Goal: Book appointment/travel/reservation

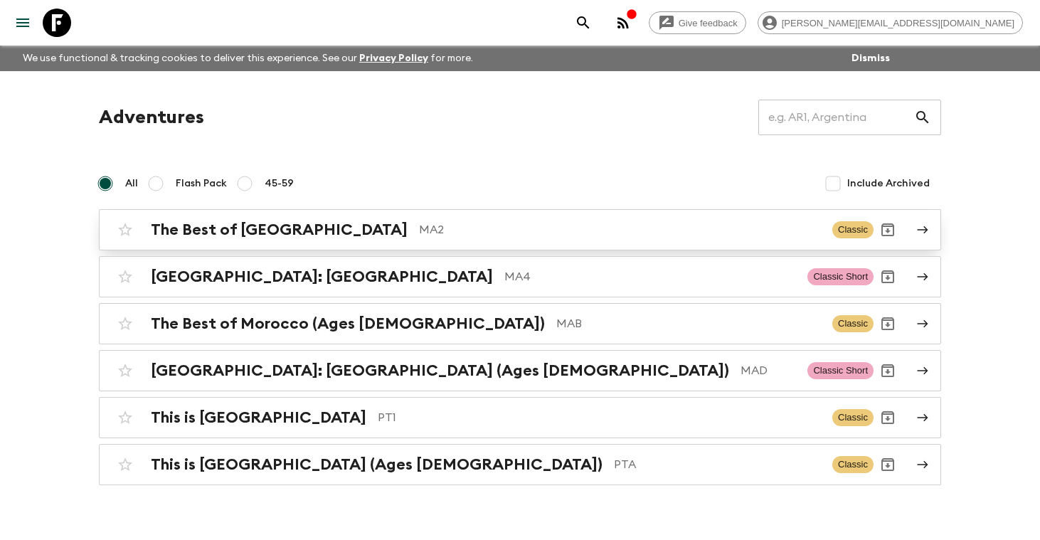
click at [267, 237] on h2 "The Best of [GEOGRAPHIC_DATA]" at bounding box center [279, 230] width 257 height 18
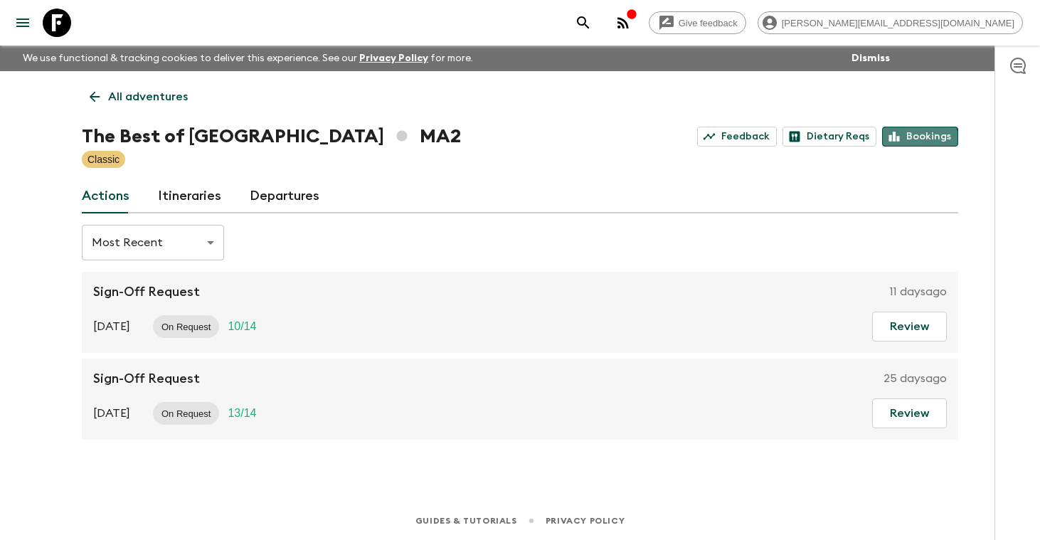
click at [921, 139] on link "Bookings" at bounding box center [920, 137] width 76 height 20
click at [166, 96] on p "All adventures" at bounding box center [148, 96] width 80 height 17
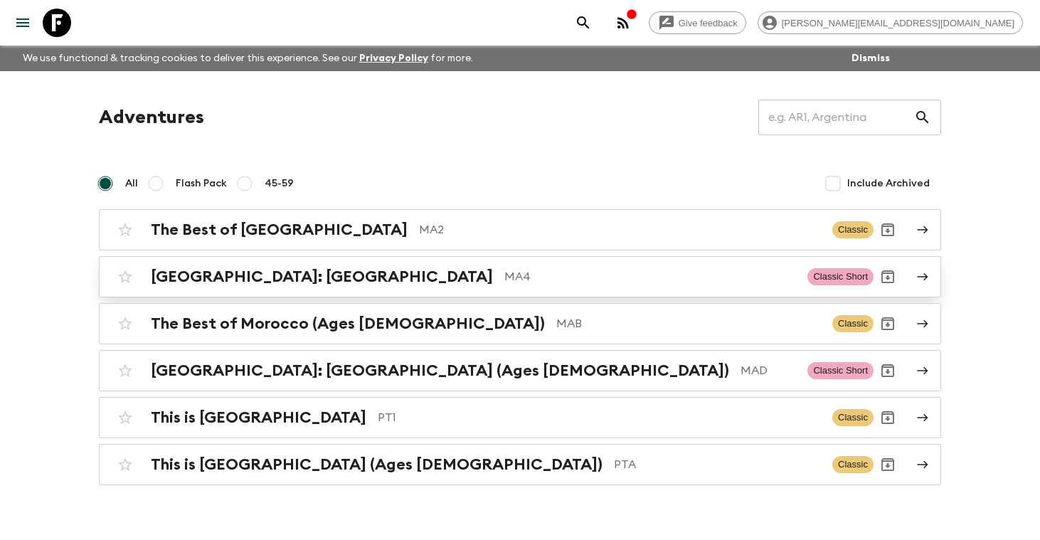
click at [258, 272] on h2 "[GEOGRAPHIC_DATA]: [GEOGRAPHIC_DATA]" at bounding box center [322, 276] width 342 height 18
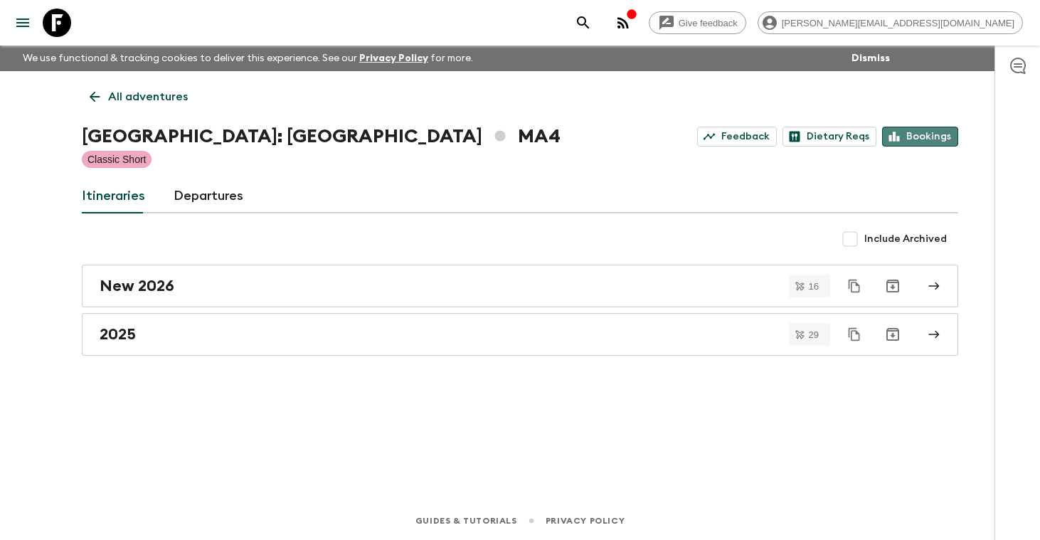
click at [935, 135] on link "Bookings" at bounding box center [920, 137] width 76 height 20
click at [131, 97] on p "All adventures" at bounding box center [148, 96] width 80 height 17
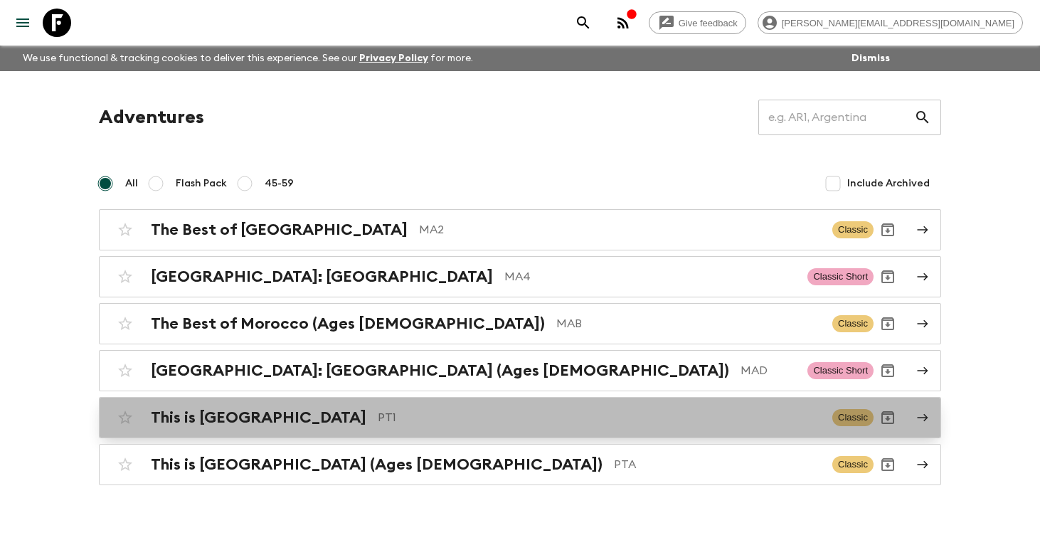
click at [195, 421] on h2 "This is [GEOGRAPHIC_DATA]" at bounding box center [259, 417] width 216 height 18
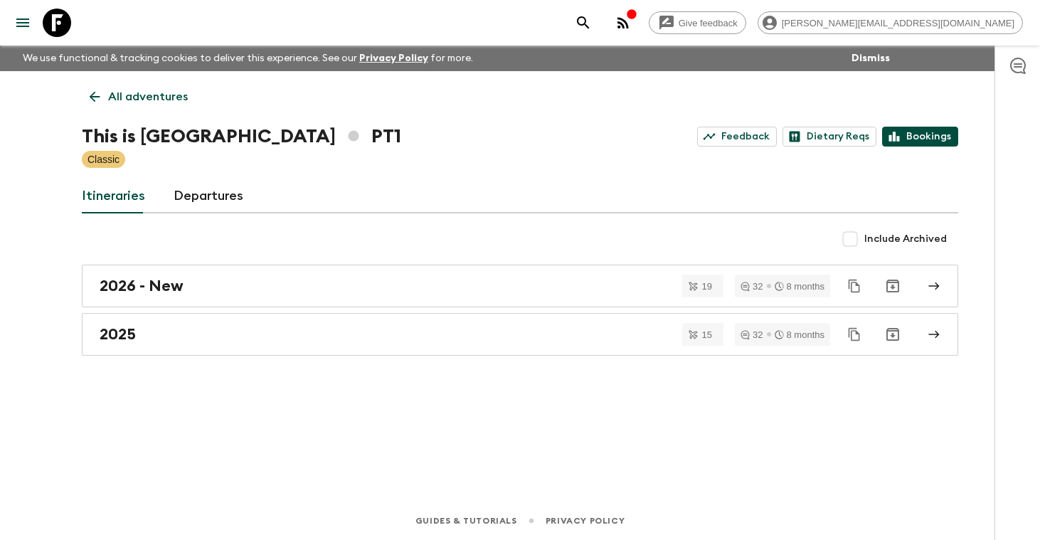
click at [914, 138] on link "Bookings" at bounding box center [920, 137] width 76 height 20
